Goal: Task Accomplishment & Management: Manage account settings

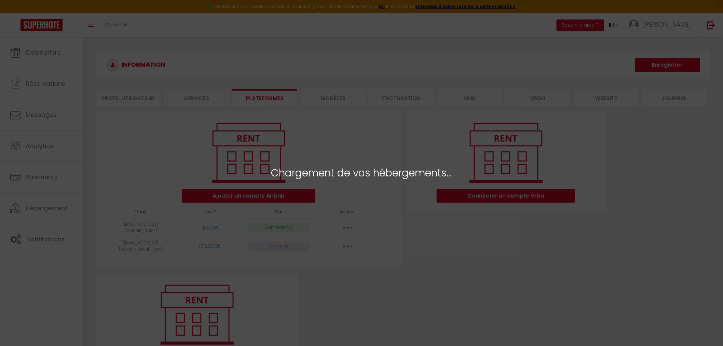
select select "31461"
select select "31462"
select select "31463"
select select "31464"
select select "31465"
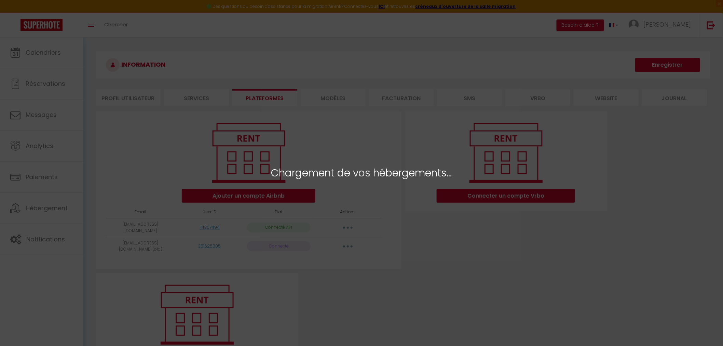
select select "31466"
select select "31467"
select select "31468"
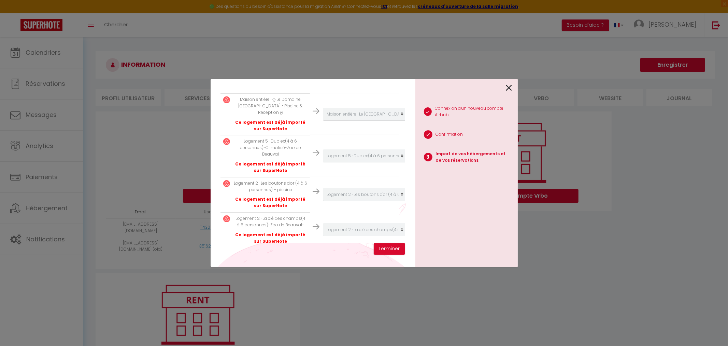
scroll to position [293, 0]
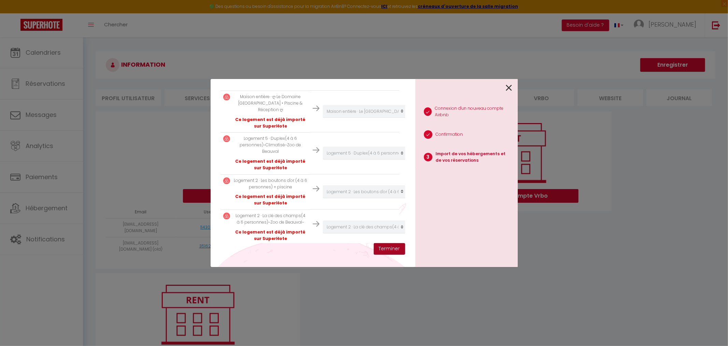
click at [384, 249] on button "Terminer" at bounding box center [389, 249] width 31 height 12
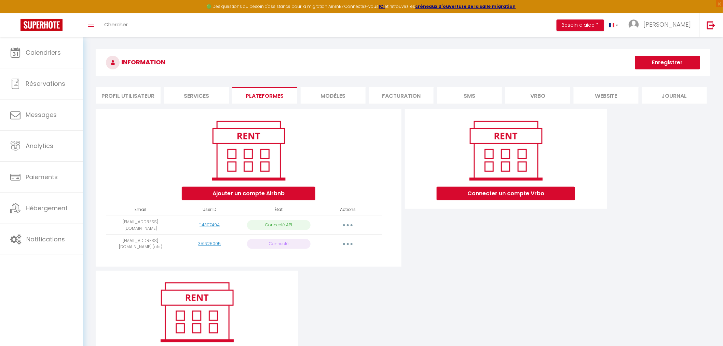
scroll to position [0, 0]
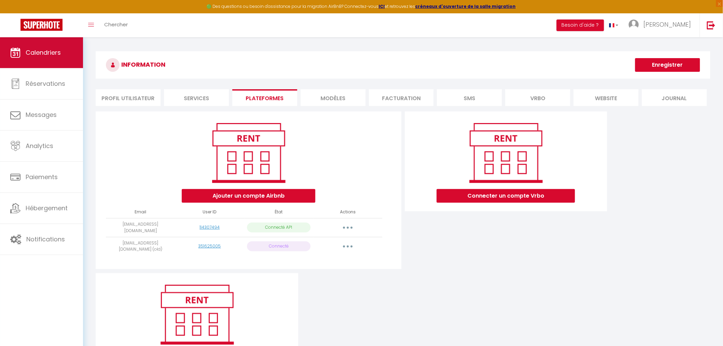
click at [50, 48] on span "Calendriers" at bounding box center [43, 52] width 35 height 9
